Goal: Information Seeking & Learning: Learn about a topic

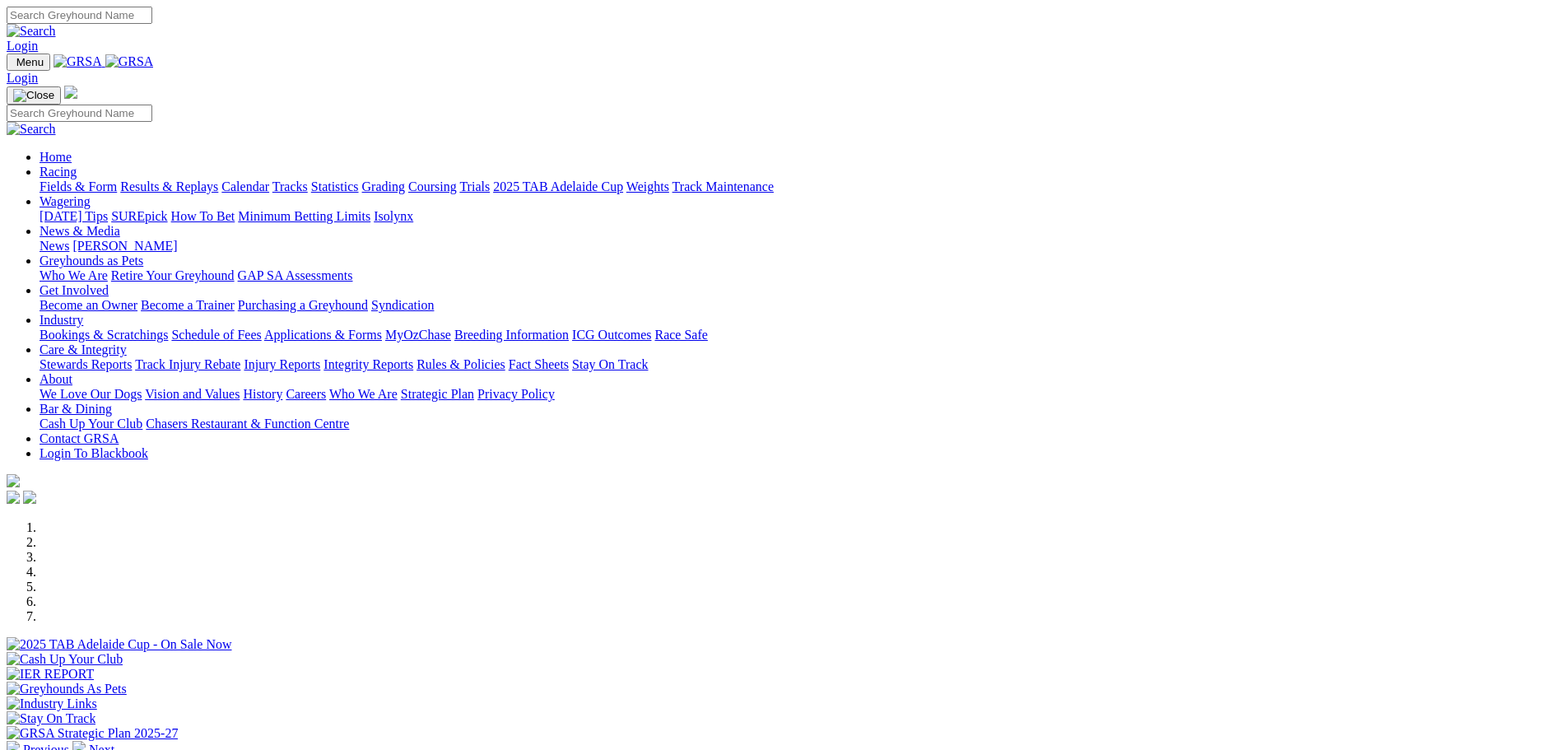
scroll to position [576, 0]
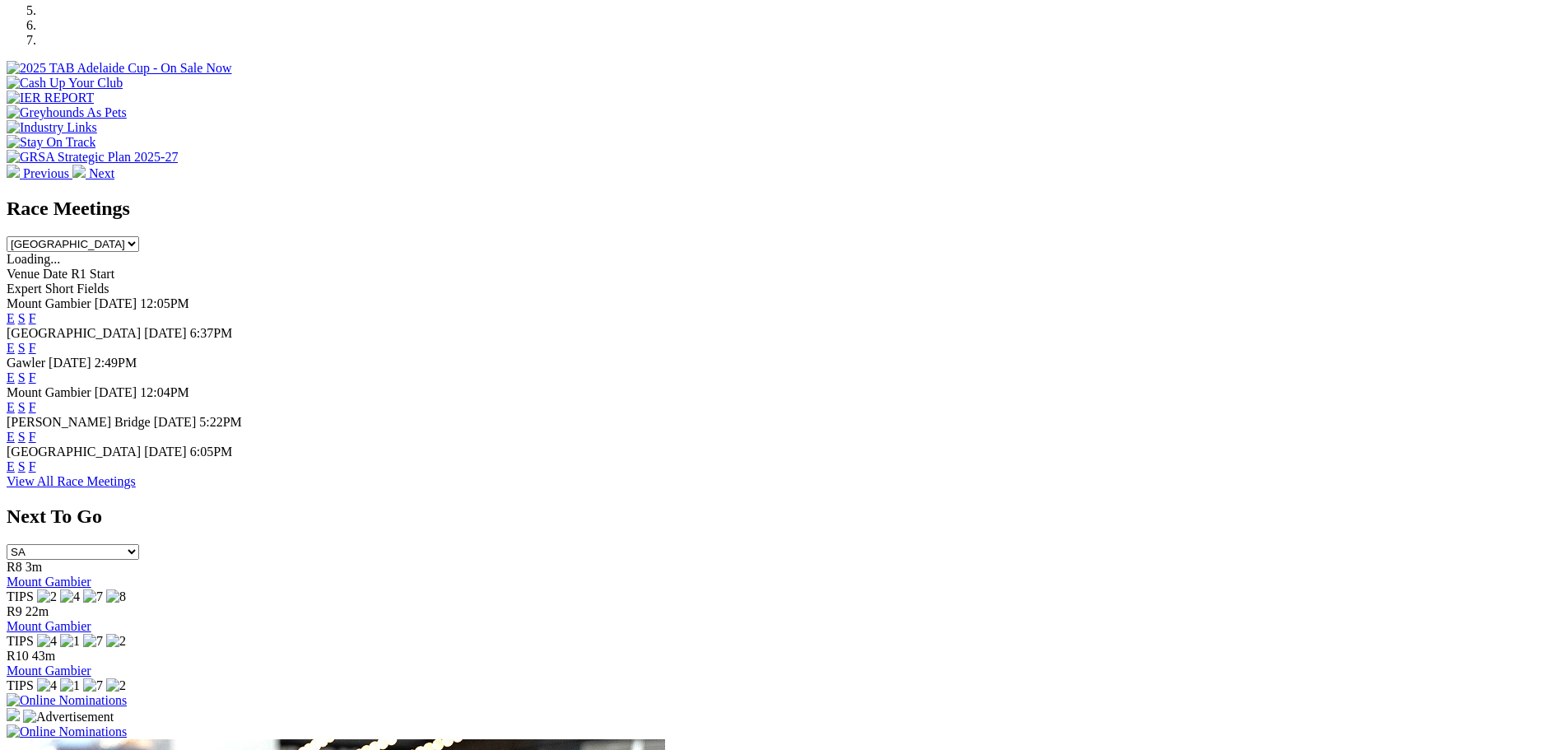
click at [36, 430] on link "F" at bounding box center [32, 437] width 8 height 14
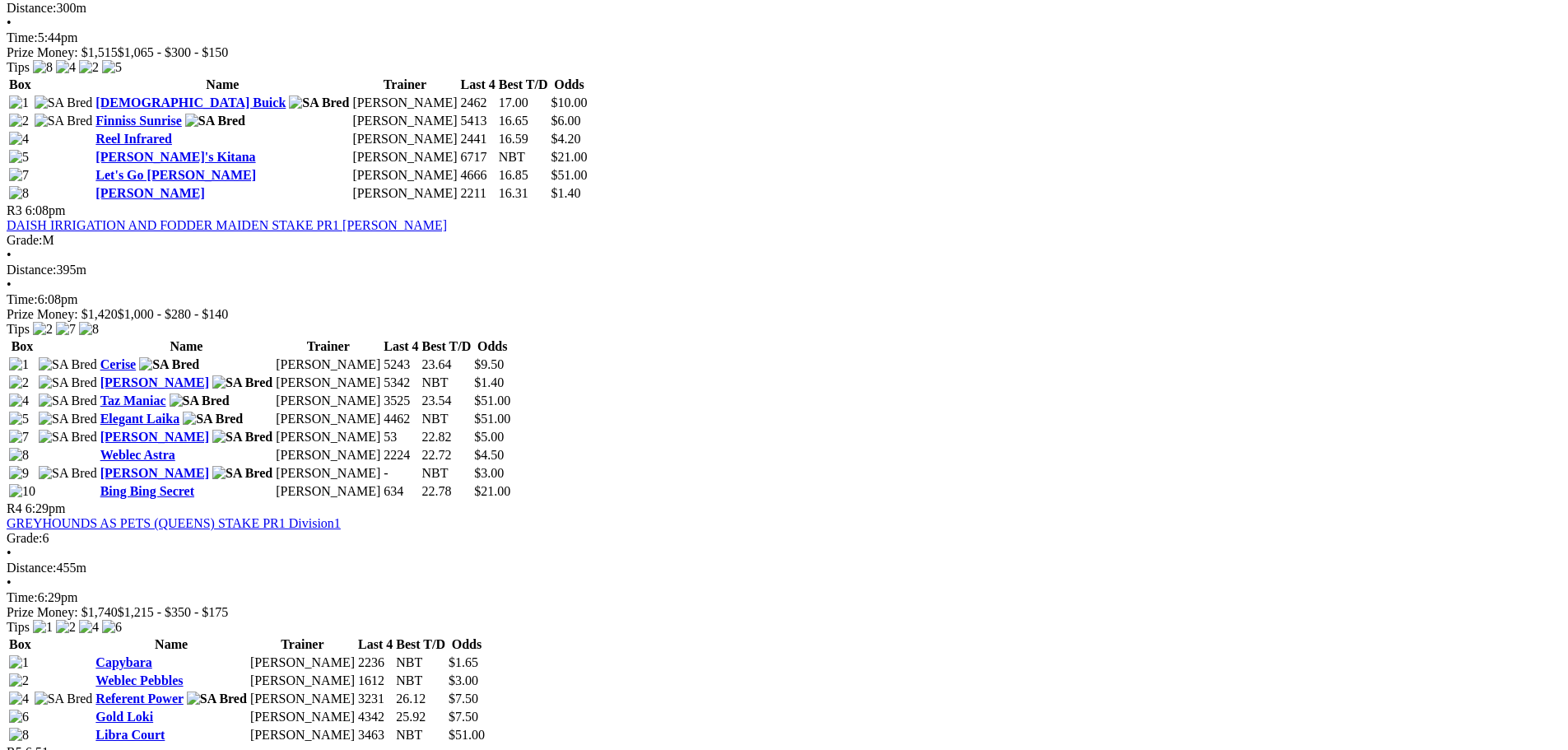
scroll to position [1070, 0]
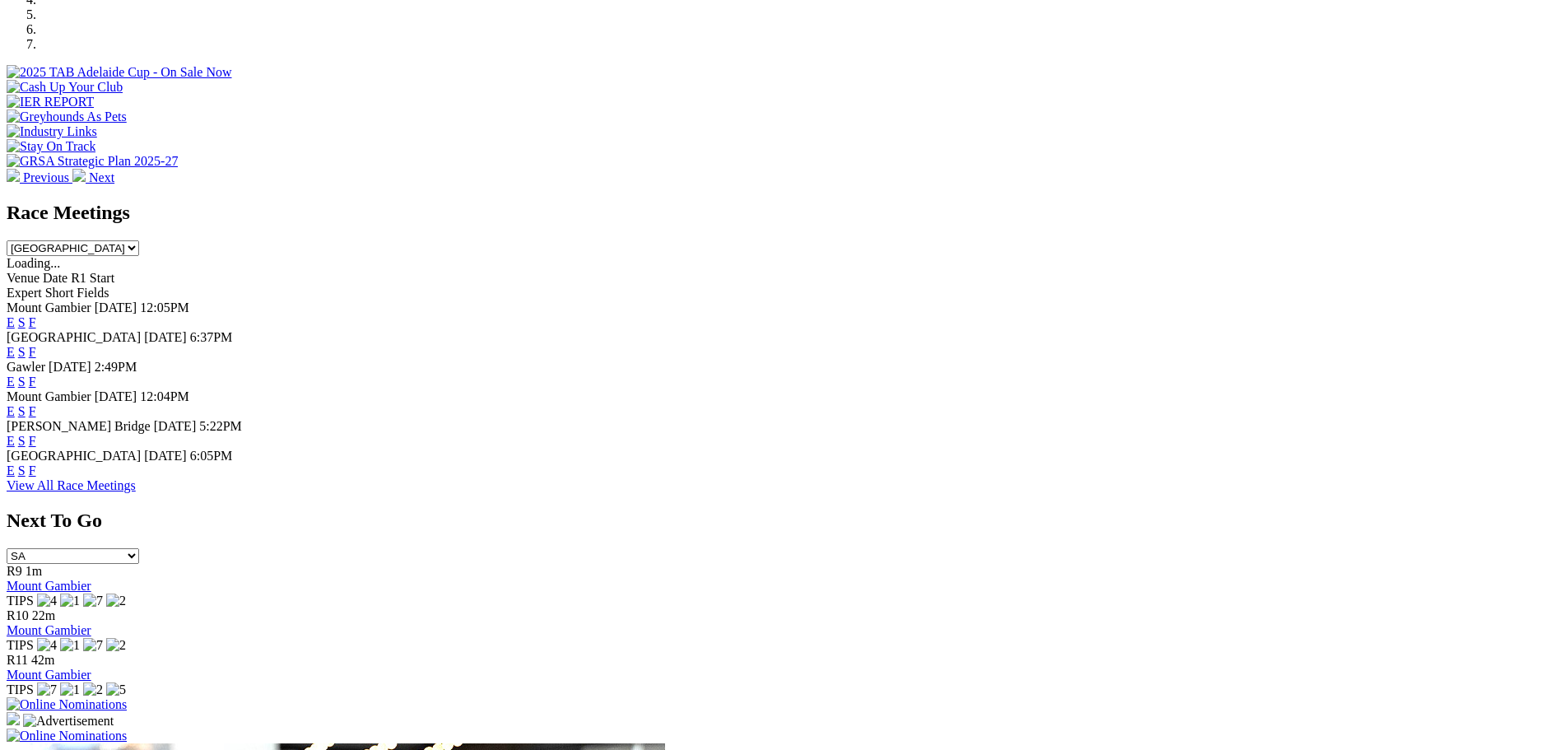
scroll to position [576, 0]
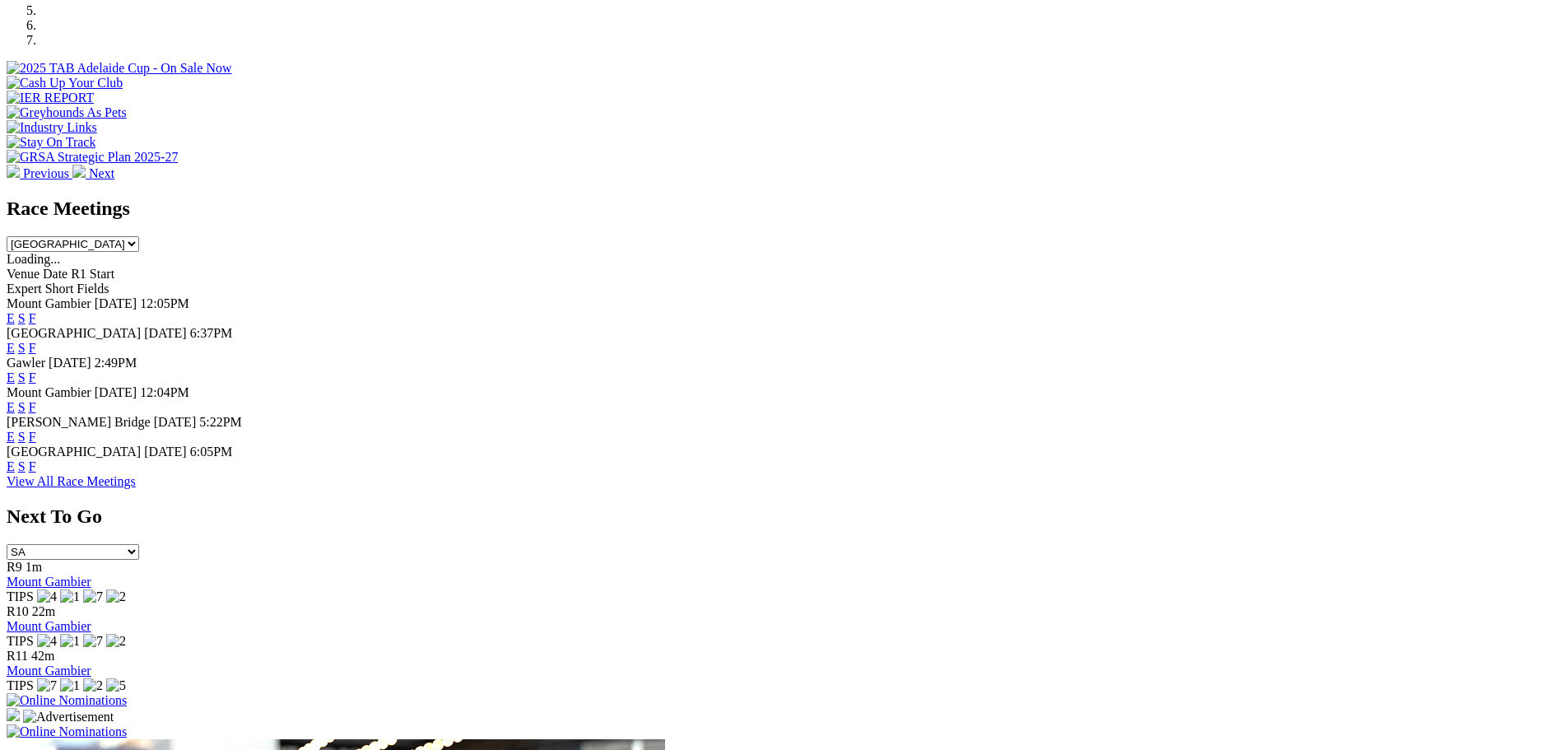
click at [36, 340] on link "F" at bounding box center [32, 347] width 8 height 14
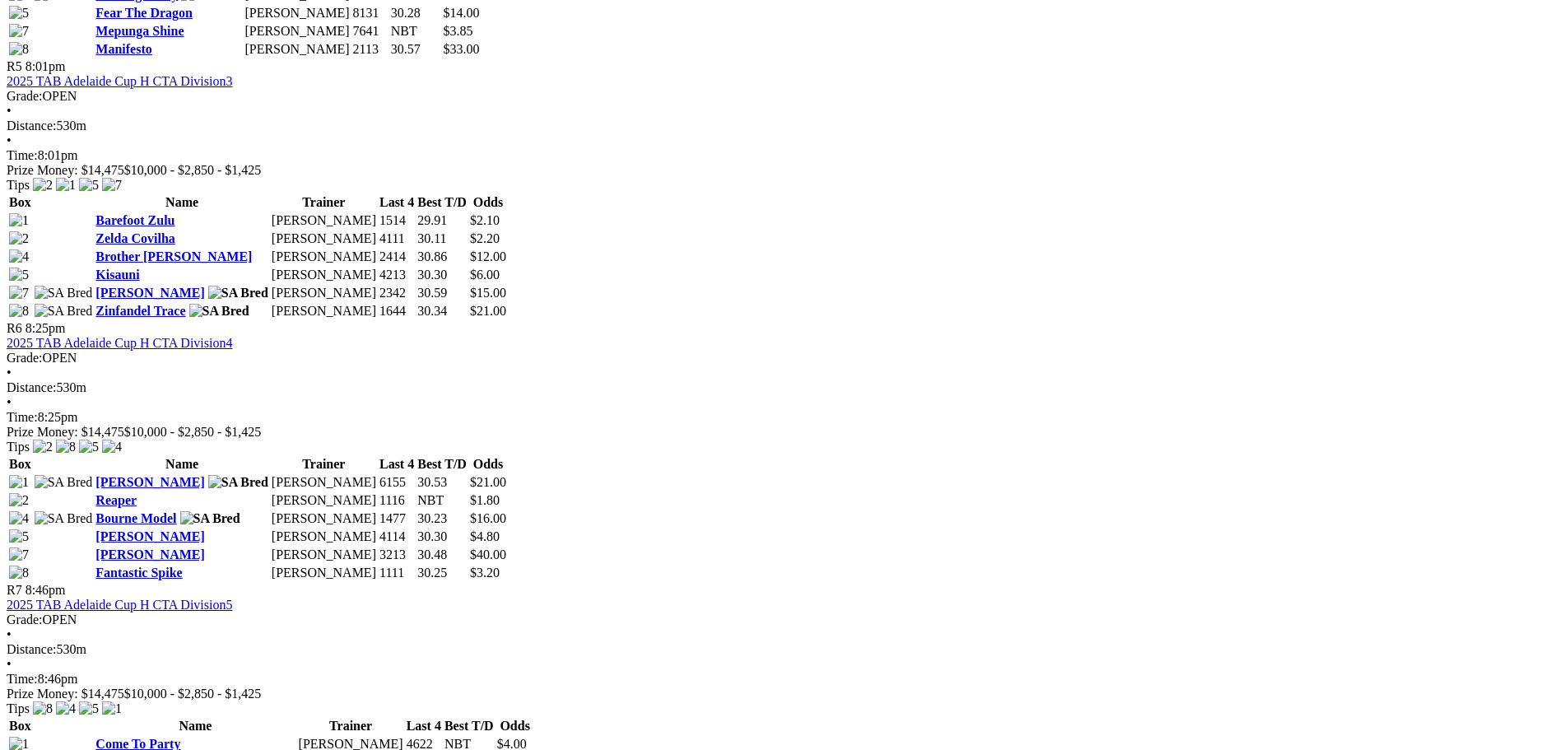
scroll to position [1894, 0]
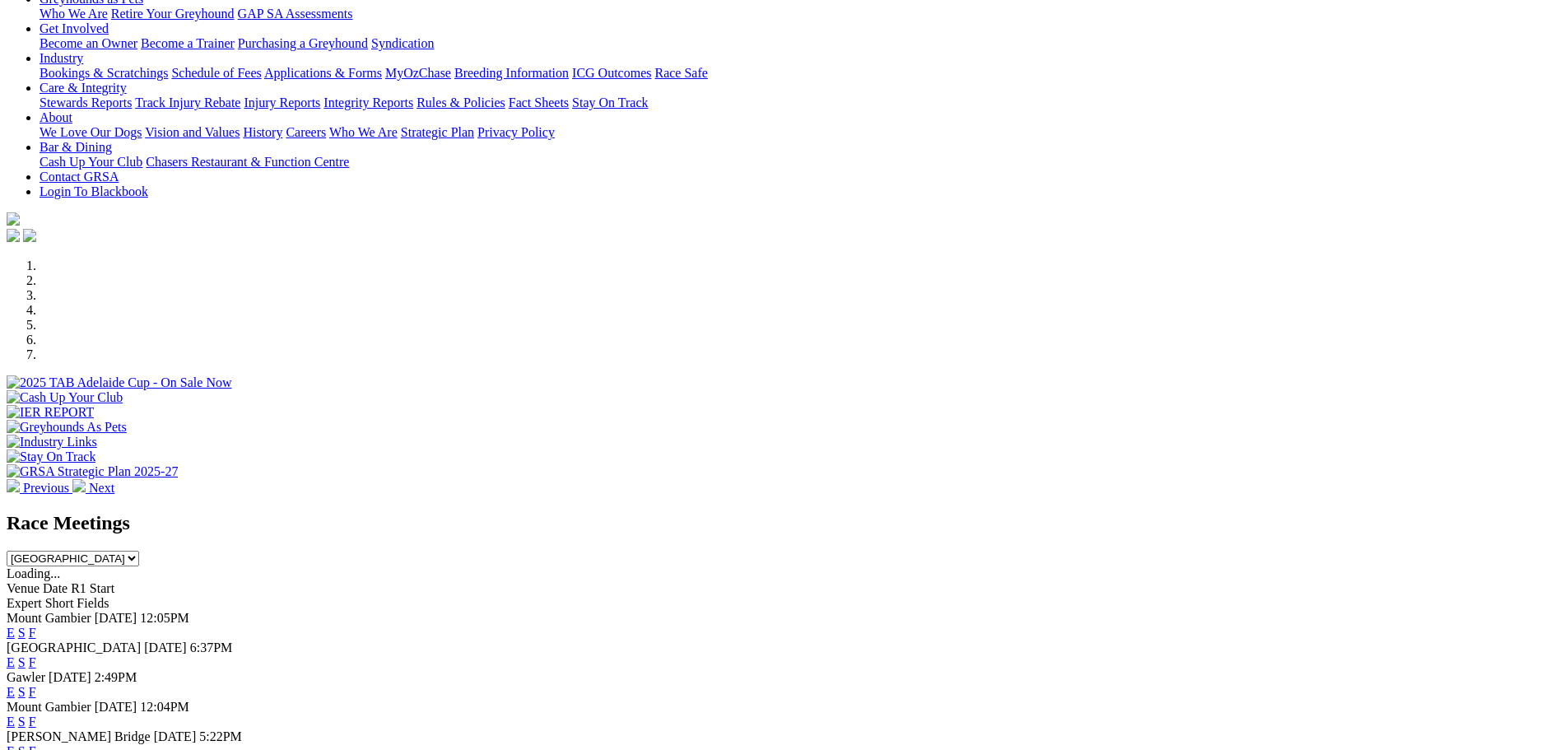
scroll to position [252, 0]
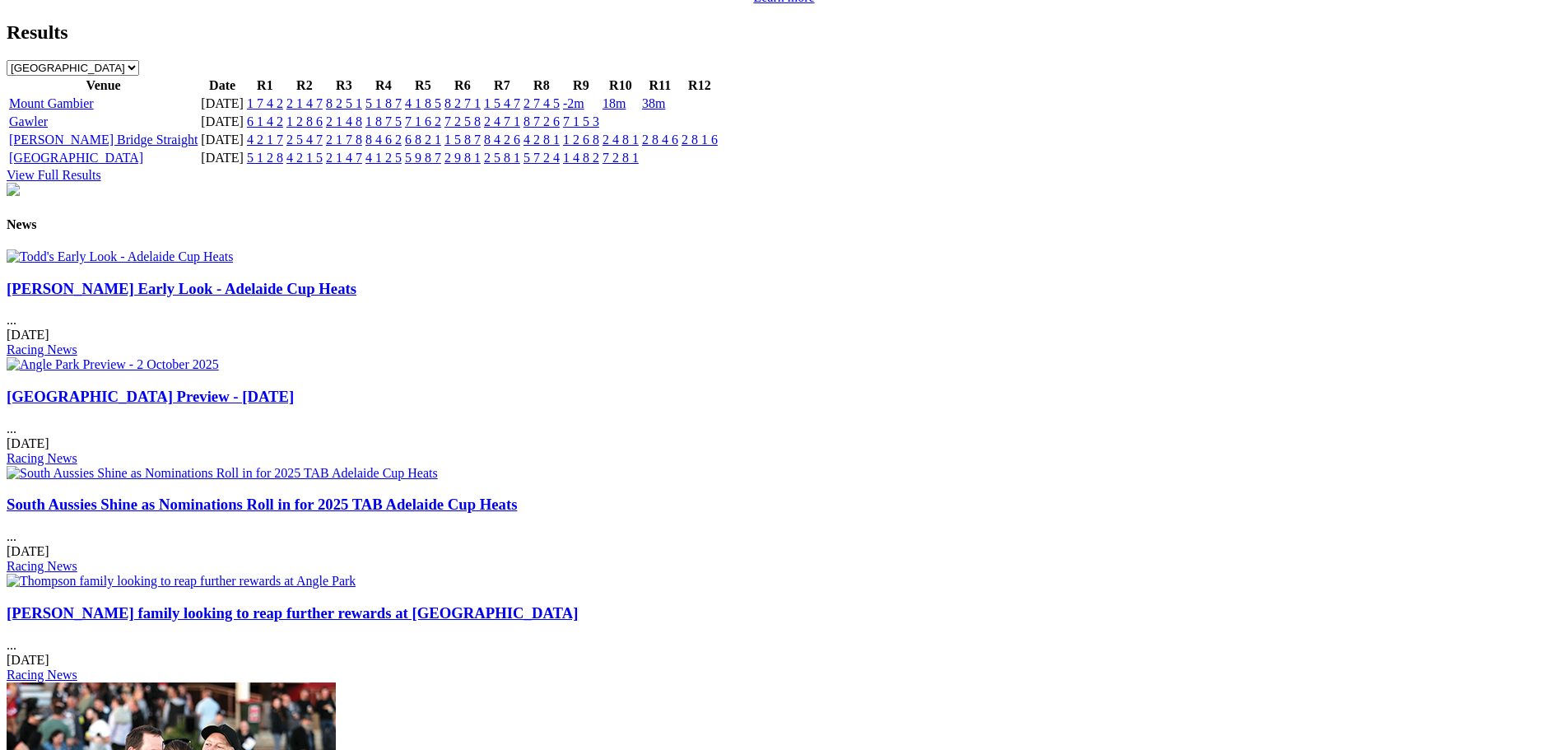
scroll to position [1894, 0]
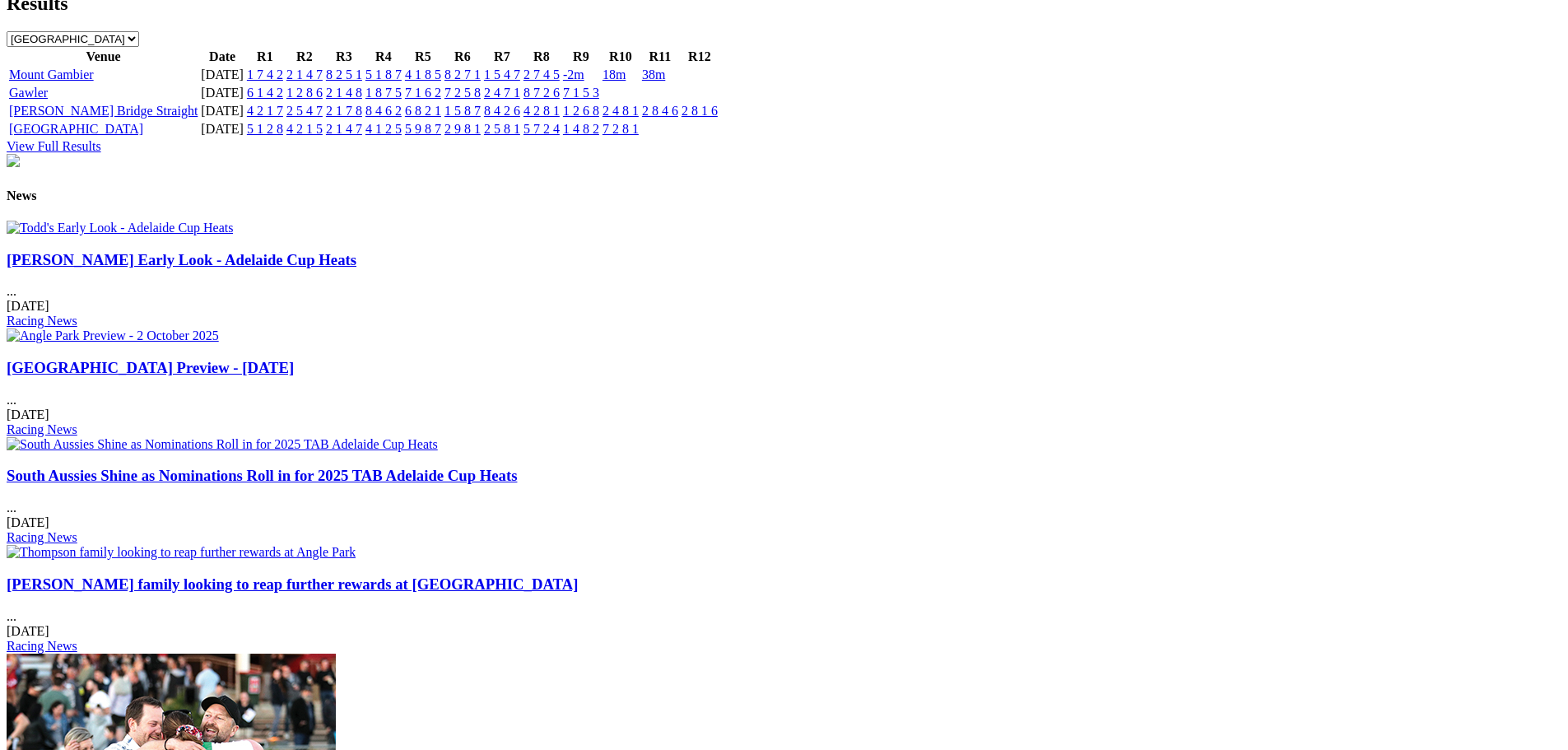
click at [728, 359] on div "Angle Park Preview - 2 October 2025 ... 02 Oct 2025 Racing News" at bounding box center [784, 398] width 1555 height 78
click at [219, 329] on img at bounding box center [113, 336] width 212 height 15
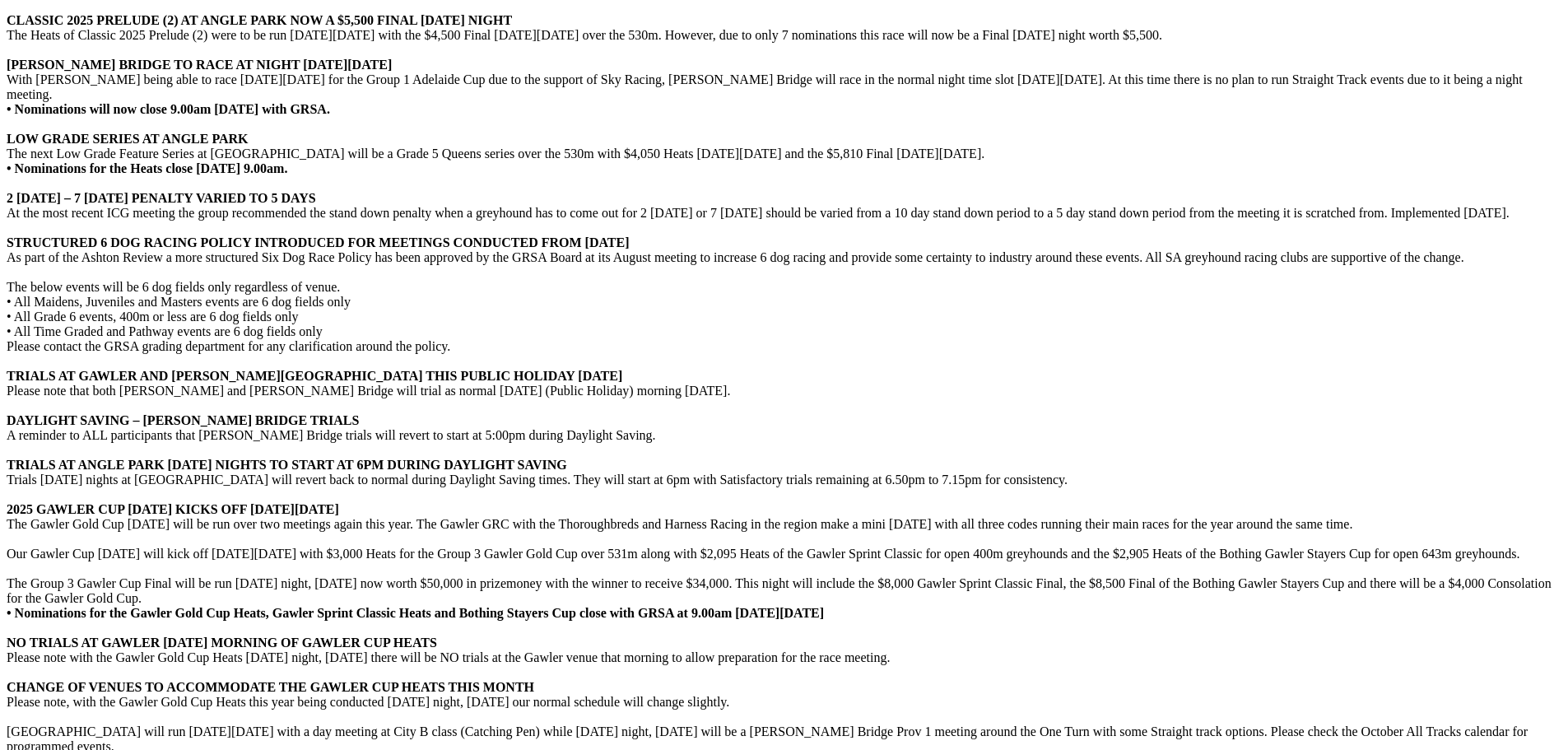
scroll to position [3290, 0]
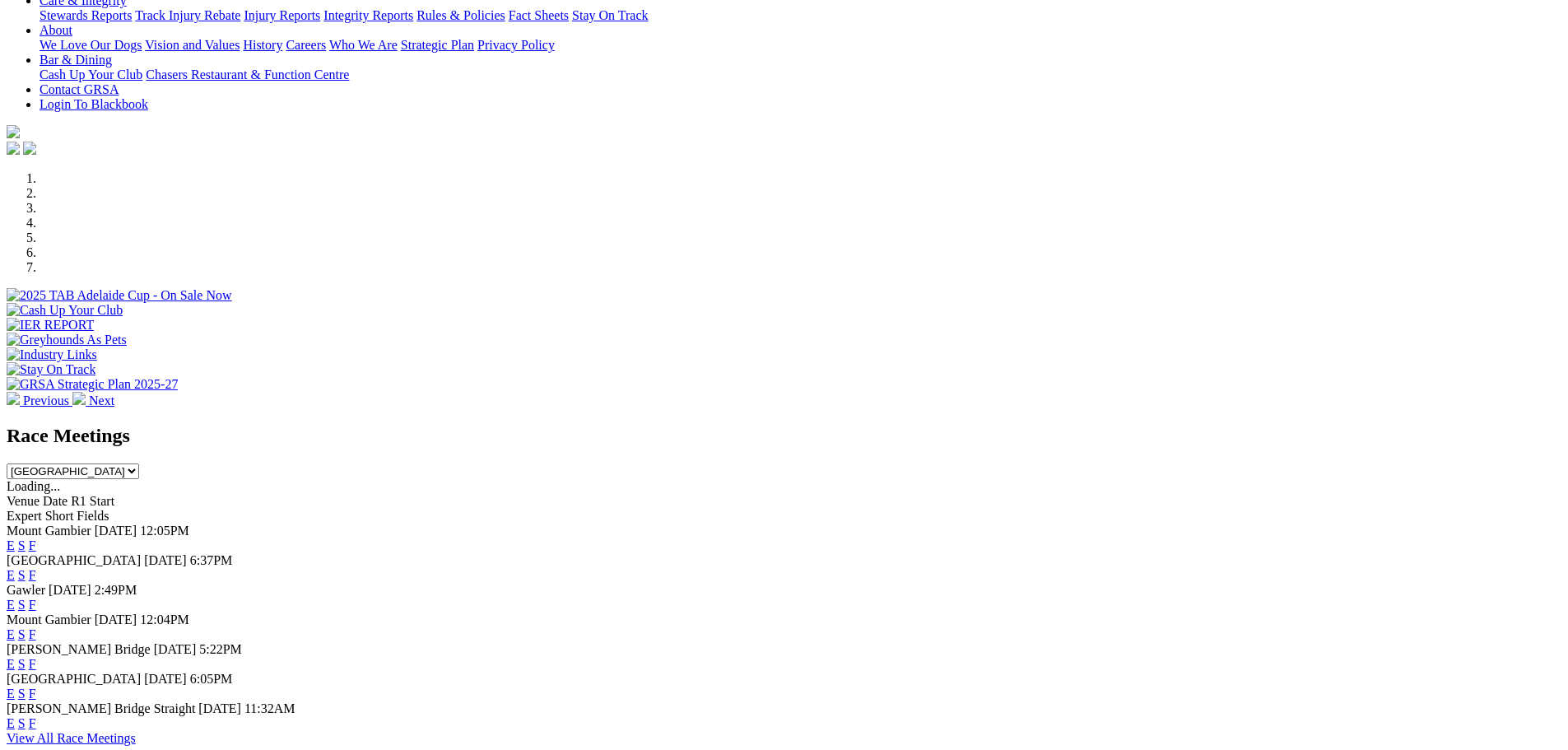
scroll to position [378, 0]
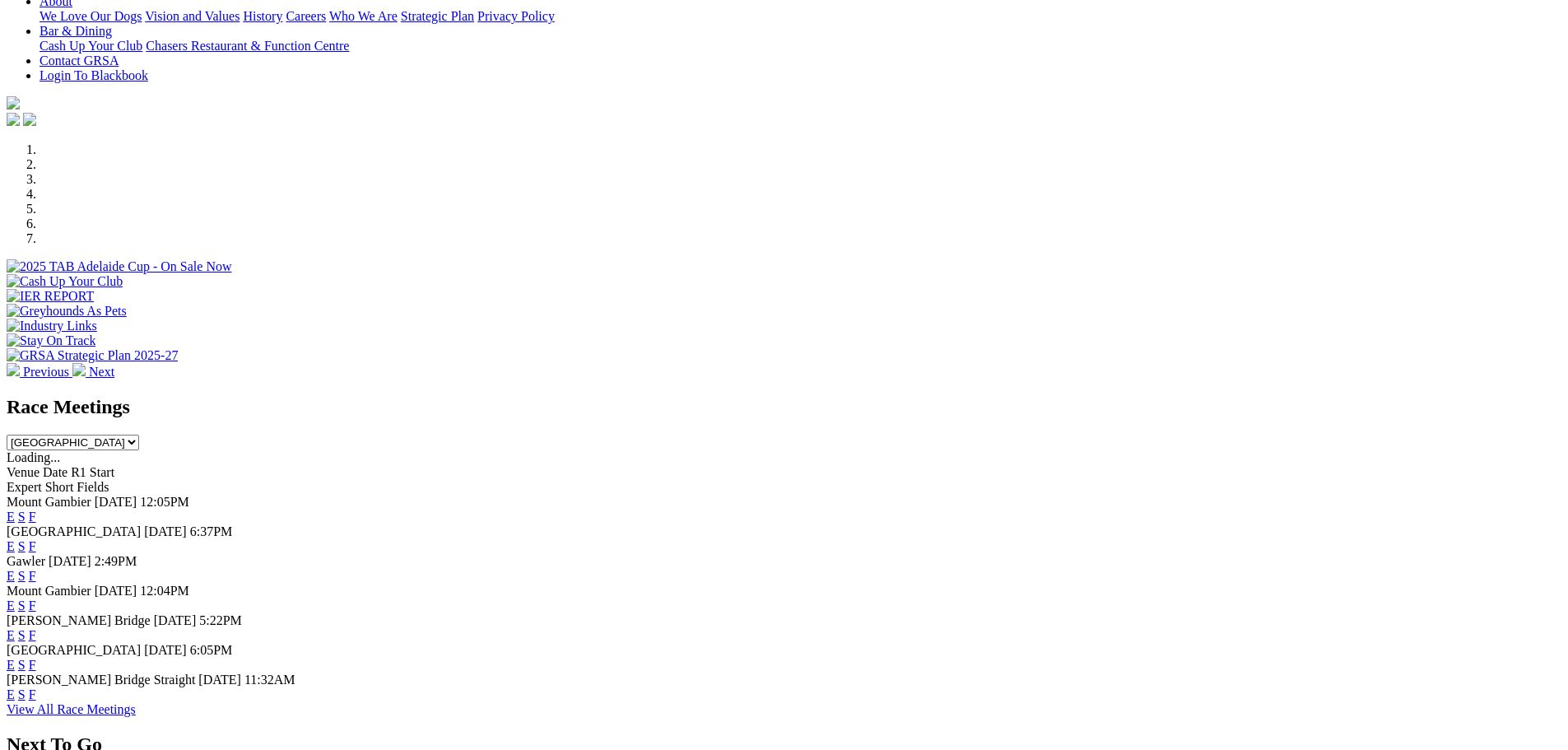
click at [36, 539] on link "F" at bounding box center [32, 546] width 8 height 14
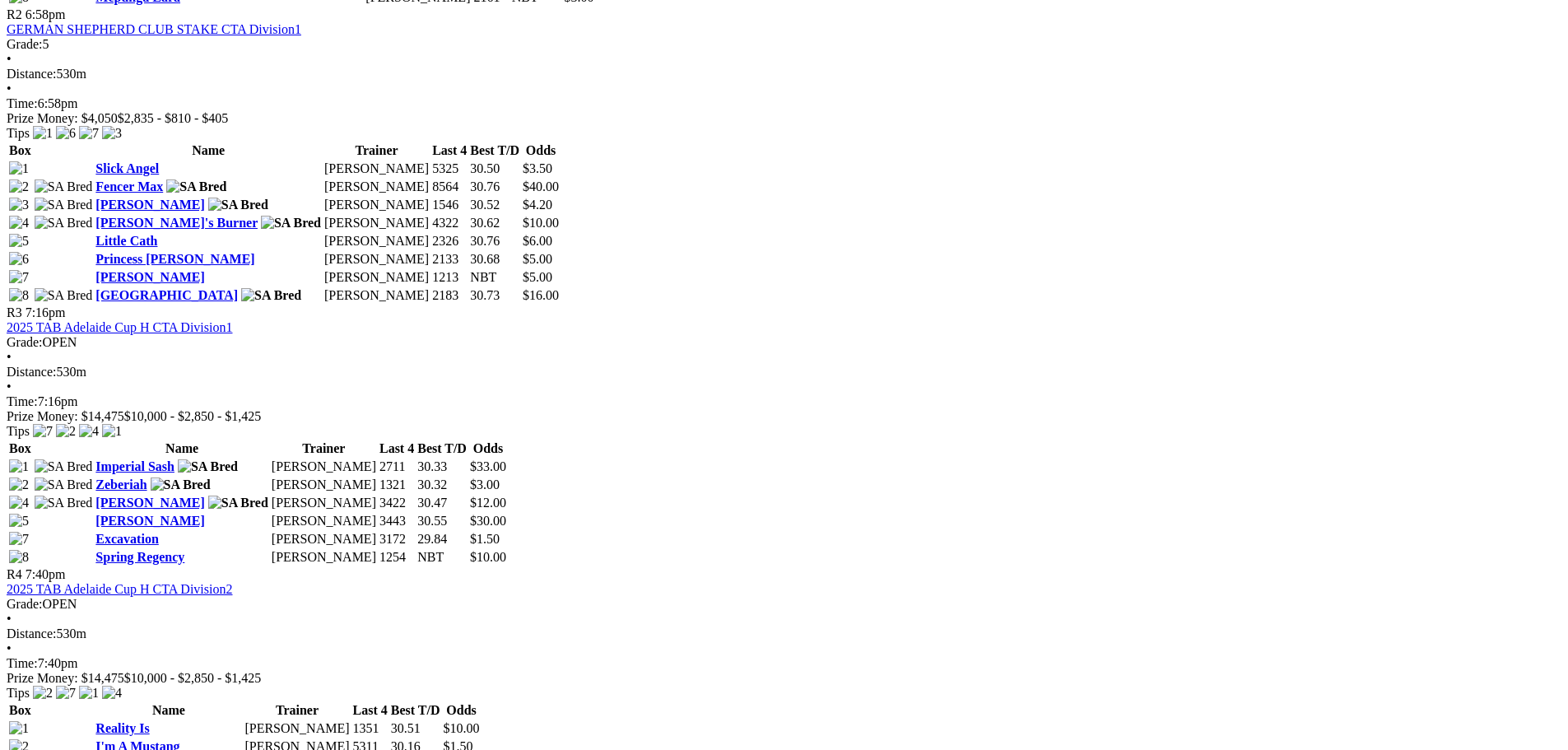
scroll to position [1153, 0]
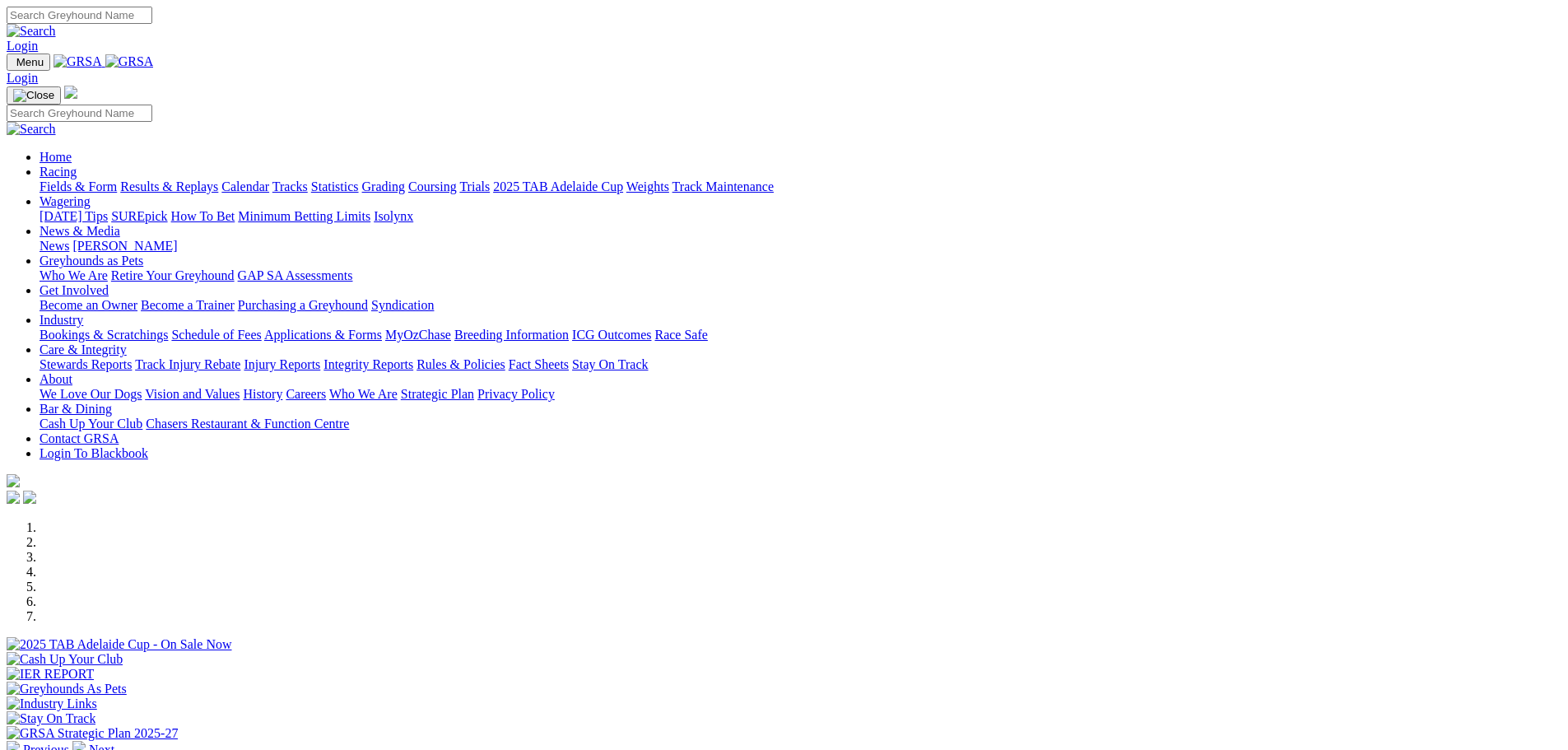
scroll to position [576, 0]
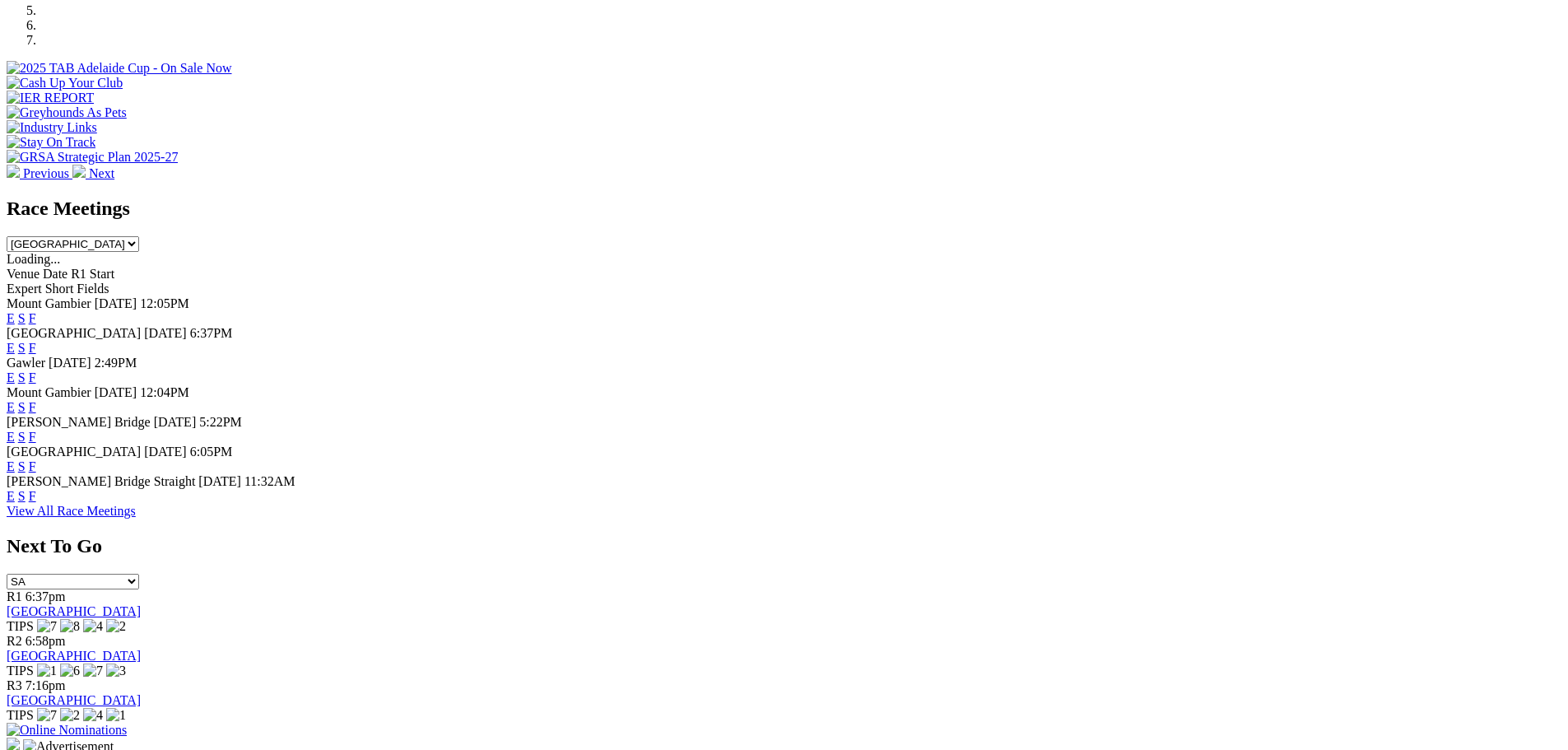
click at [36, 503] on link "F" at bounding box center [32, 496] width 8 height 14
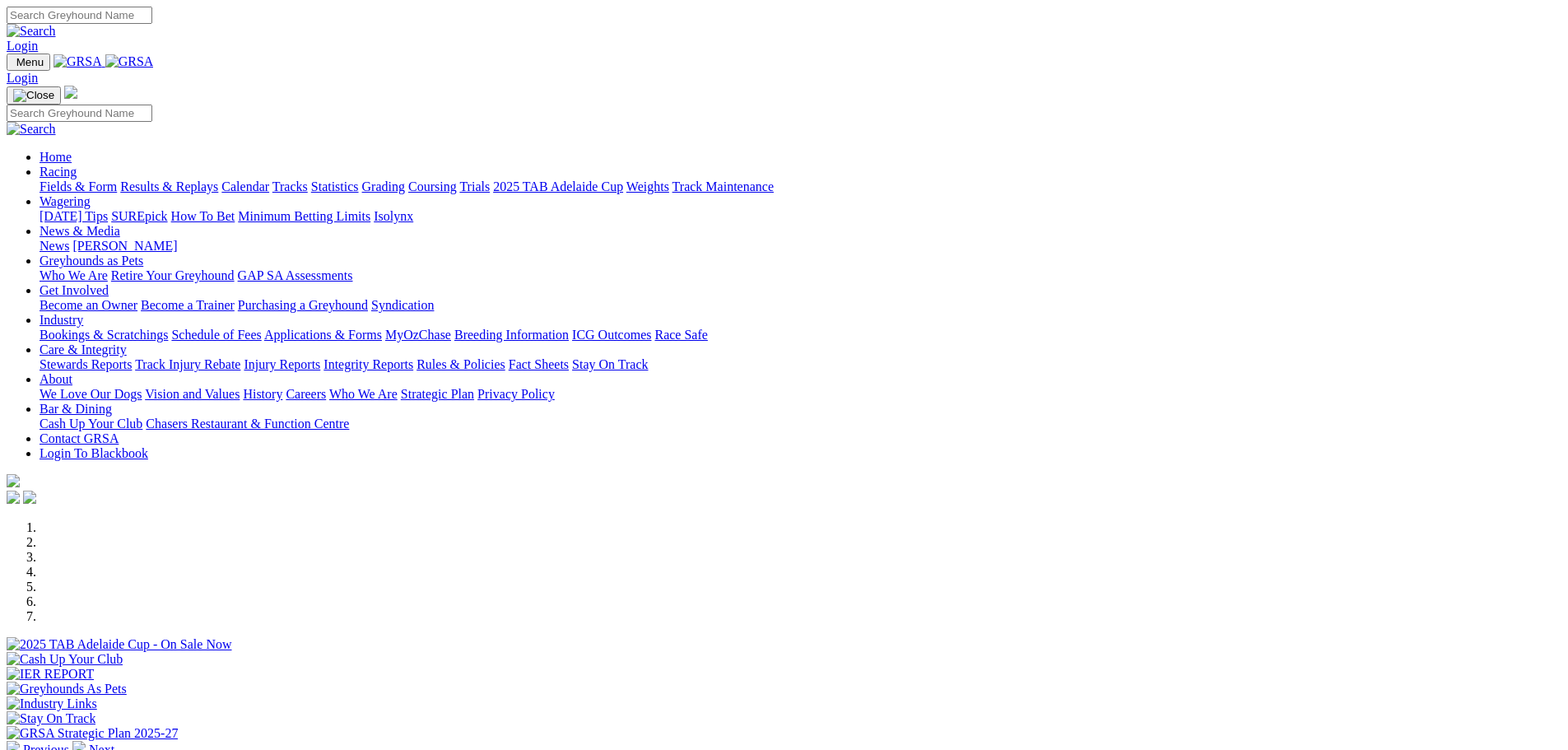
scroll to position [576, 0]
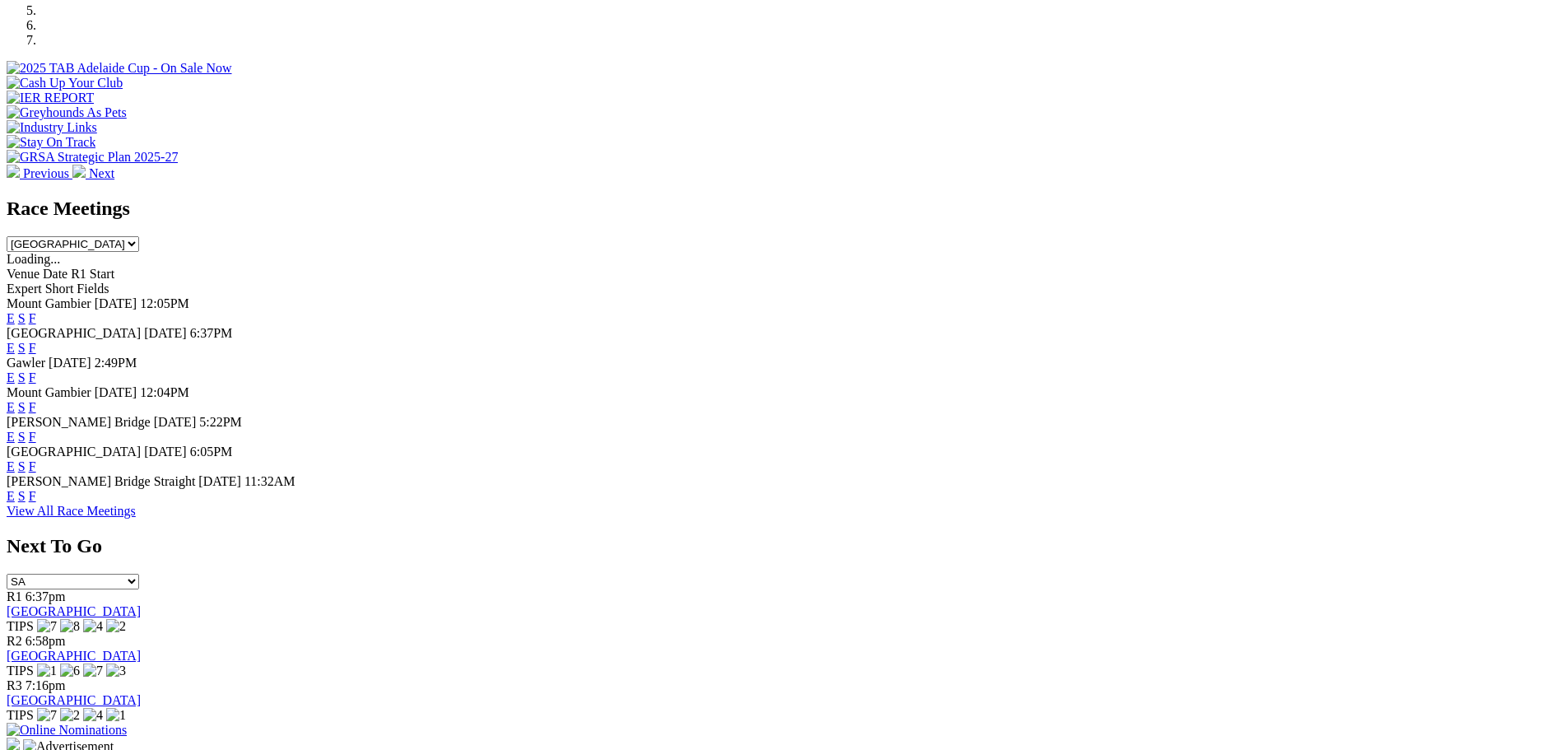
click at [36, 340] on link "F" at bounding box center [32, 347] width 8 height 14
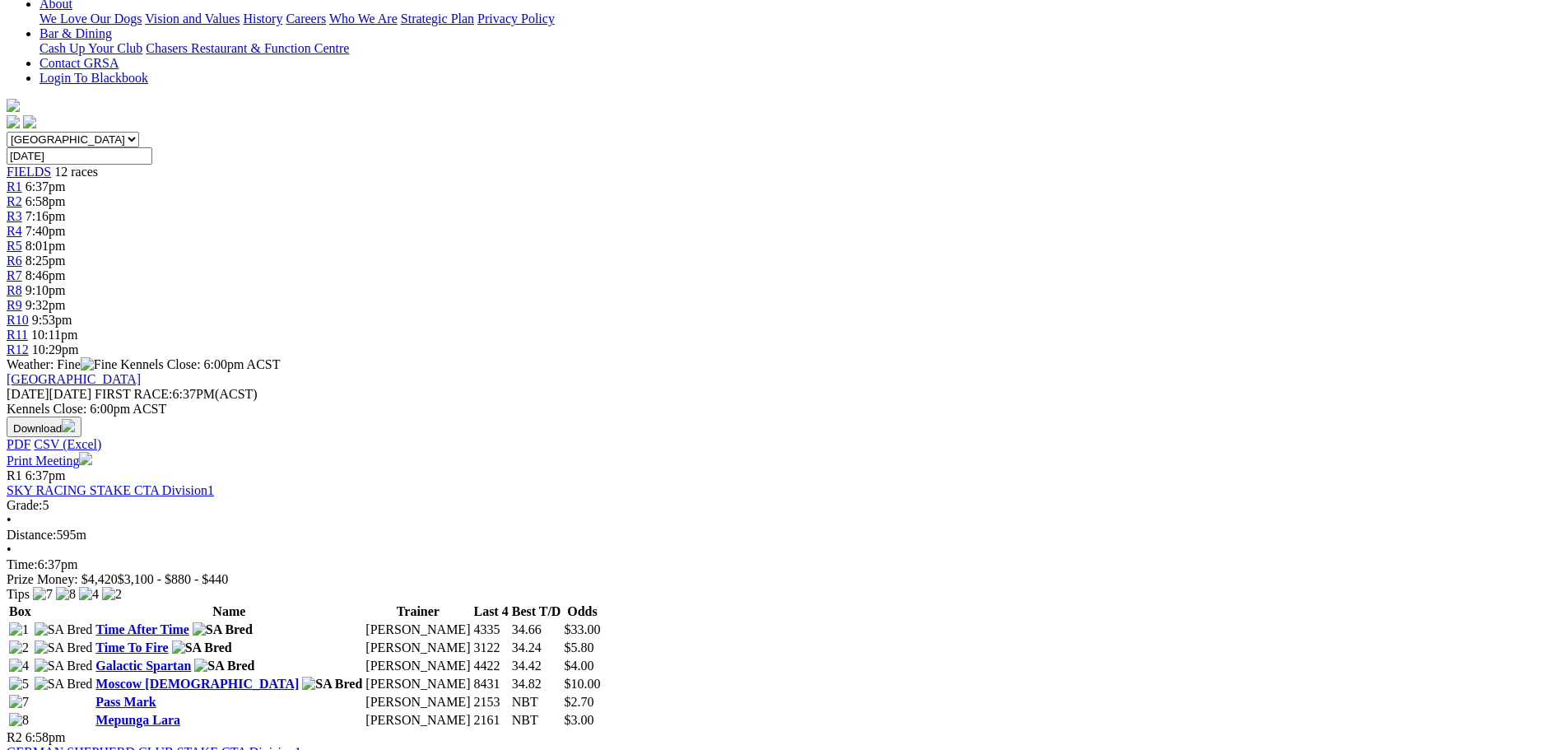
scroll to position [494, 0]
